Goal: Information Seeking & Learning: Learn about a topic

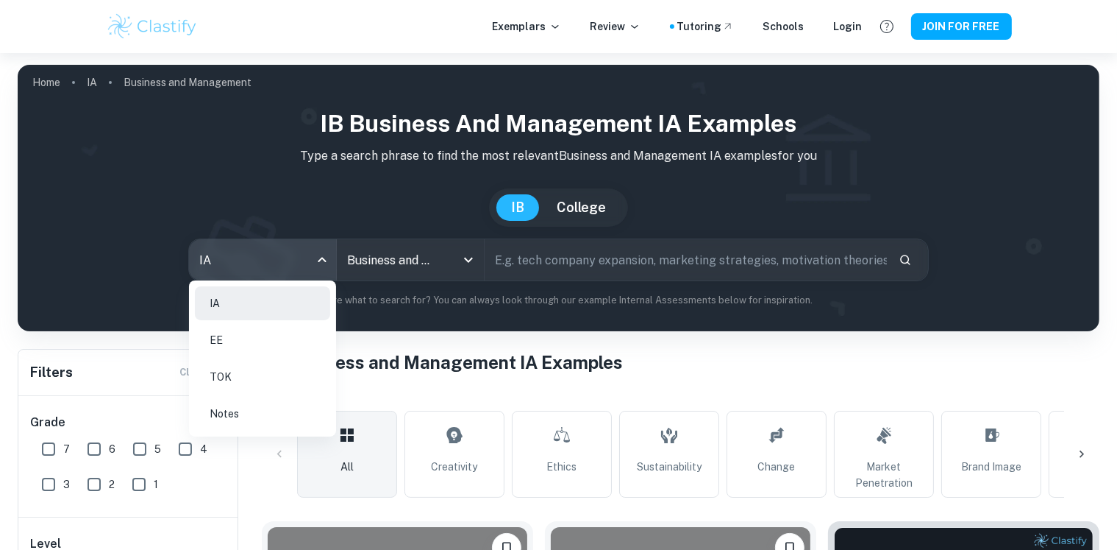
click at [315, 257] on body "We value your privacy We use cookies to enhance your browsing experience, serve…" at bounding box center [558, 328] width 1117 height 550
click at [264, 331] on li "EE" at bounding box center [262, 340] width 135 height 34
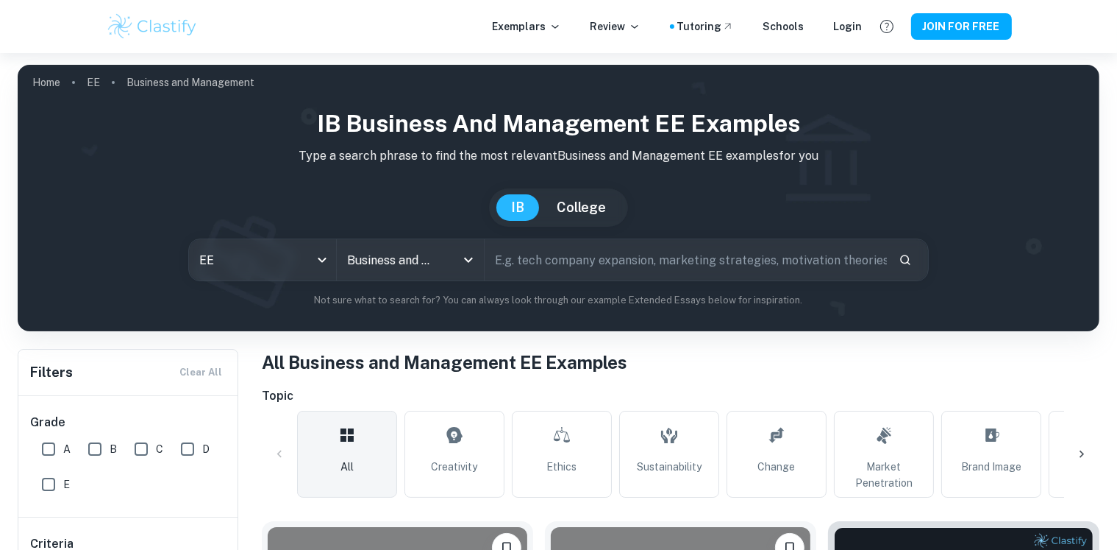
click at [551, 271] on input "text" at bounding box center [686, 259] width 402 height 41
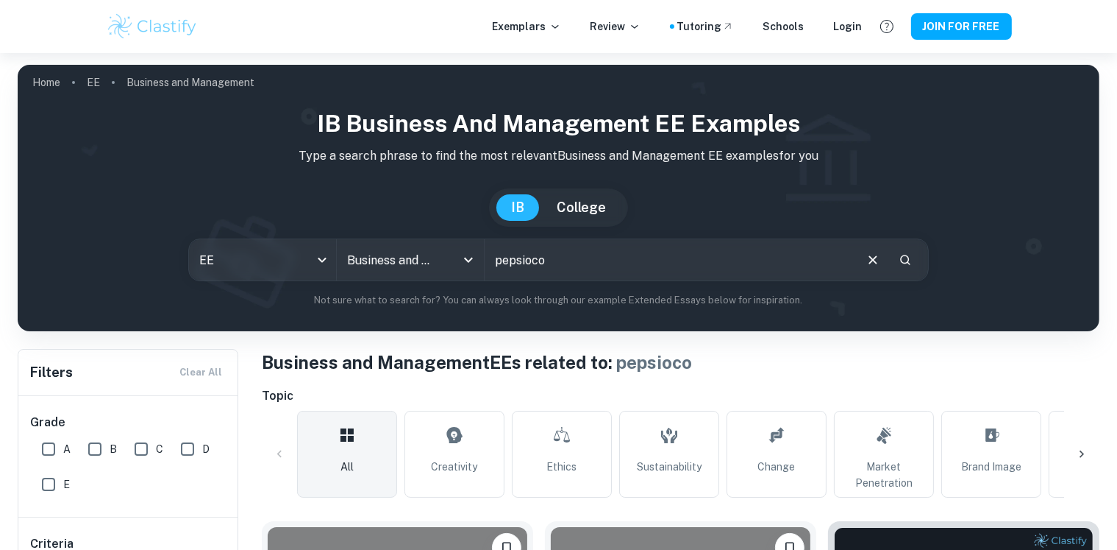
click at [533, 261] on input "pepsioco" at bounding box center [669, 259] width 369 height 41
type input "pepsico"
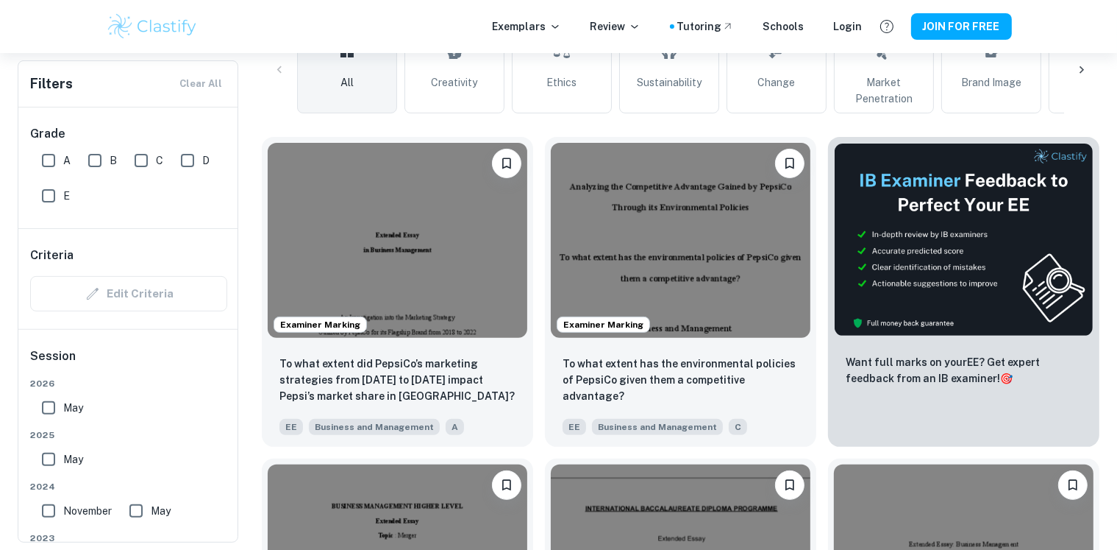
scroll to position [441, 0]
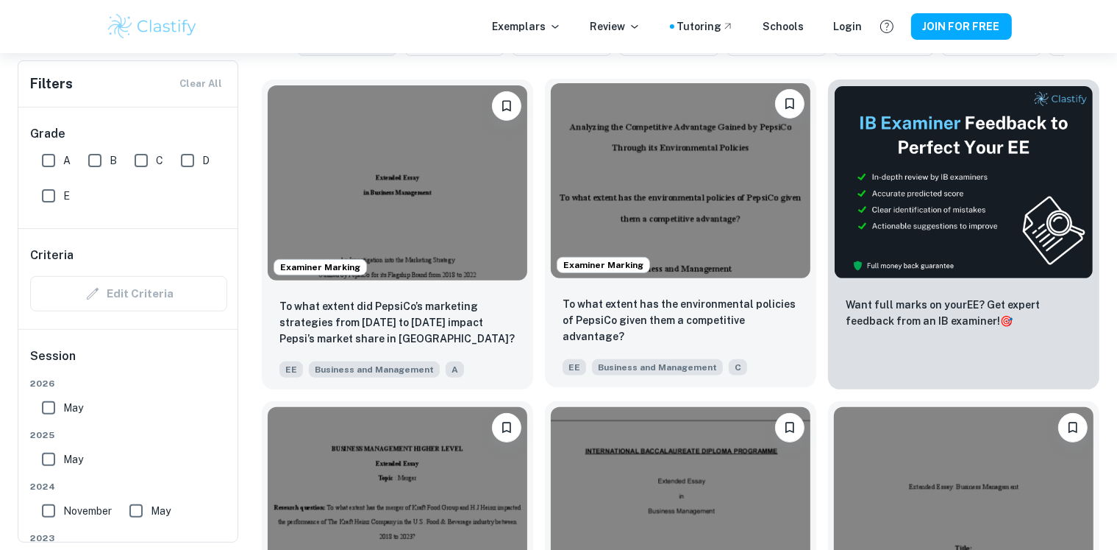
click at [725, 269] on img at bounding box center [681, 180] width 260 height 195
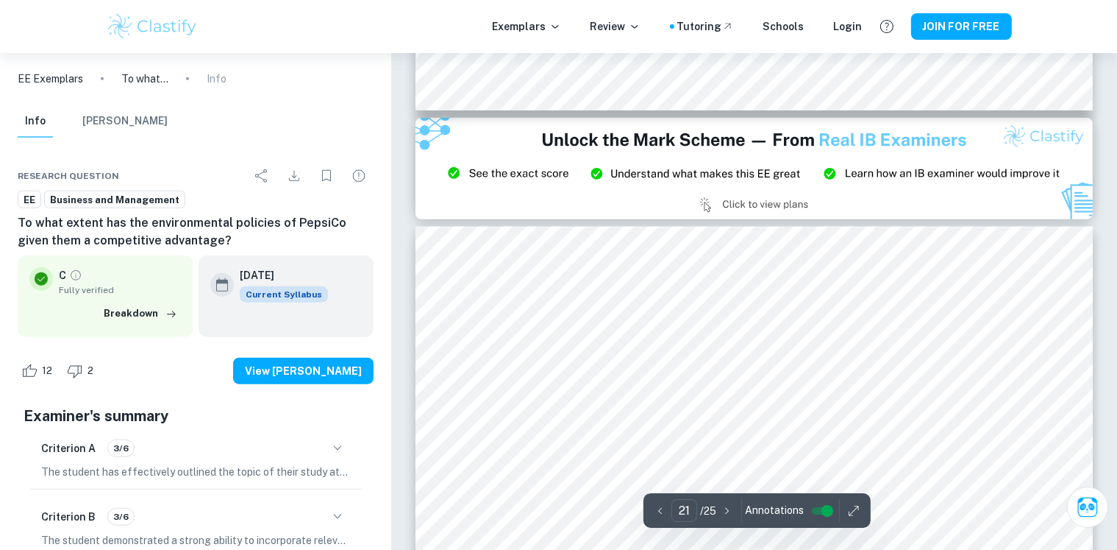
scroll to position [18130, 0]
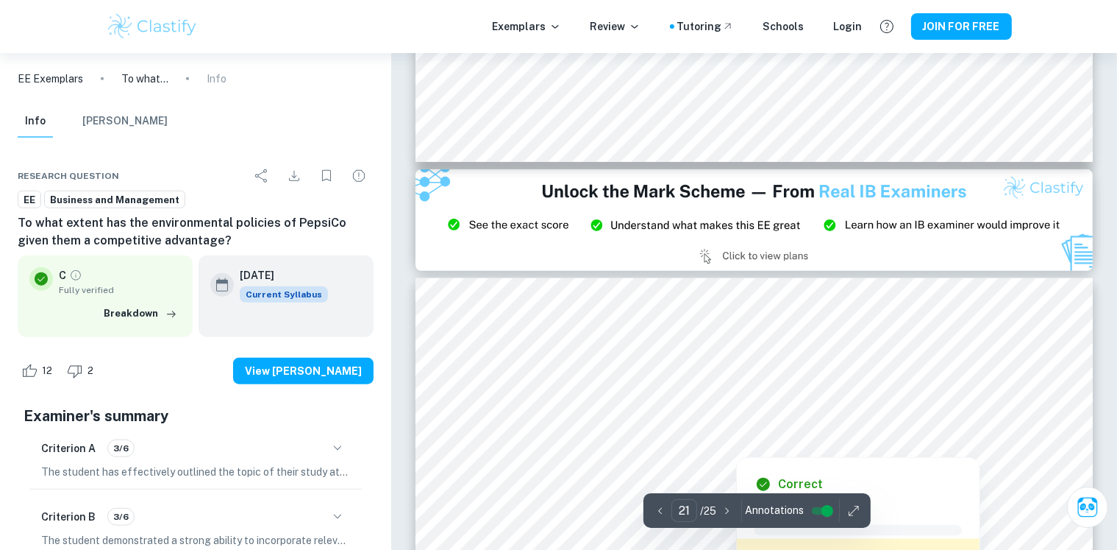
type input "20"
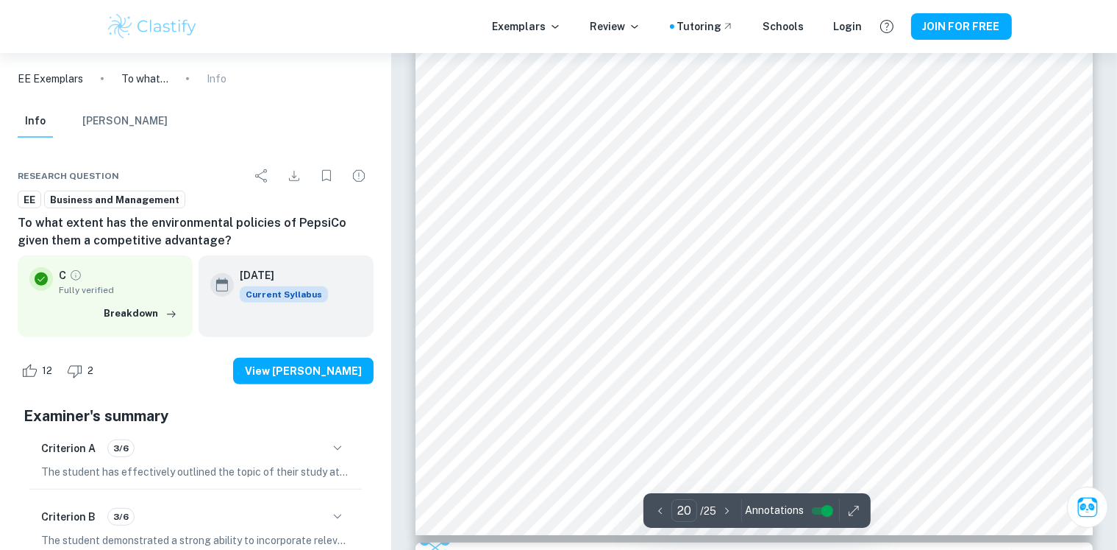
scroll to position [17615, 0]
